Goal: Find specific page/section: Find specific page/section

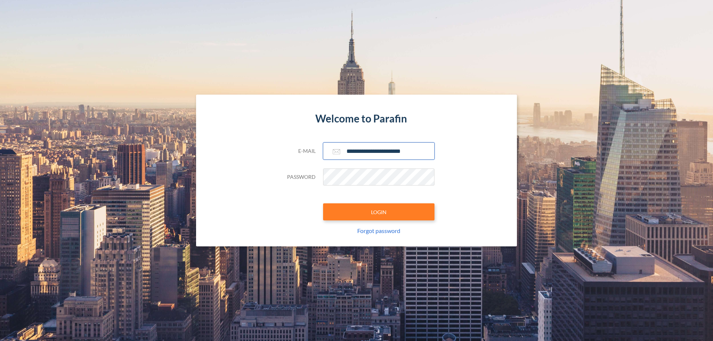
type input "**********"
click at [379, 212] on button "LOGIN" at bounding box center [378, 212] width 111 height 17
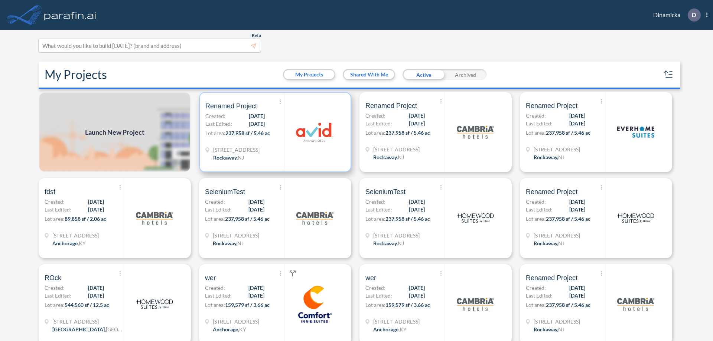
scroll to position [2, 0]
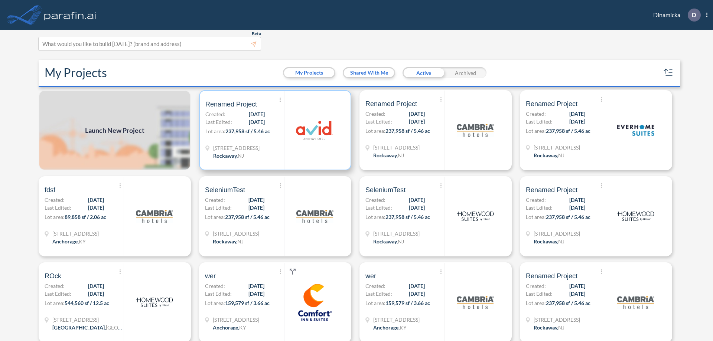
click at [274, 130] on p "Lot area: 237,958 sf / 5.46 ac" at bounding box center [244, 132] width 79 height 11
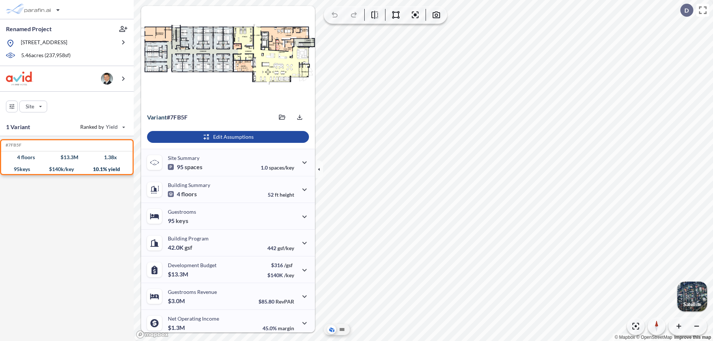
scroll to position [31, 0]
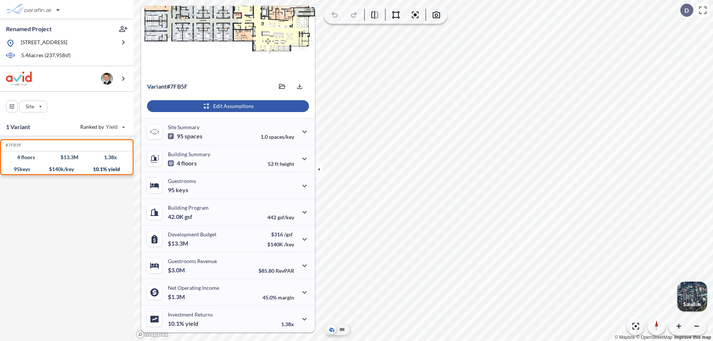
click at [227, 106] on div "button" at bounding box center [228, 106] width 162 height 12
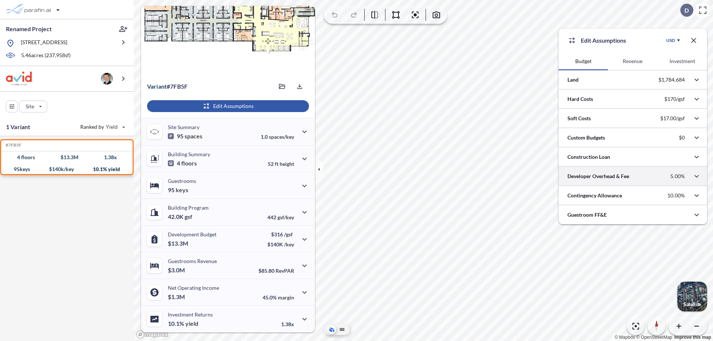
click at [633, 176] on div at bounding box center [633, 176] width 149 height 19
